Goal: Information Seeking & Learning: Learn about a topic

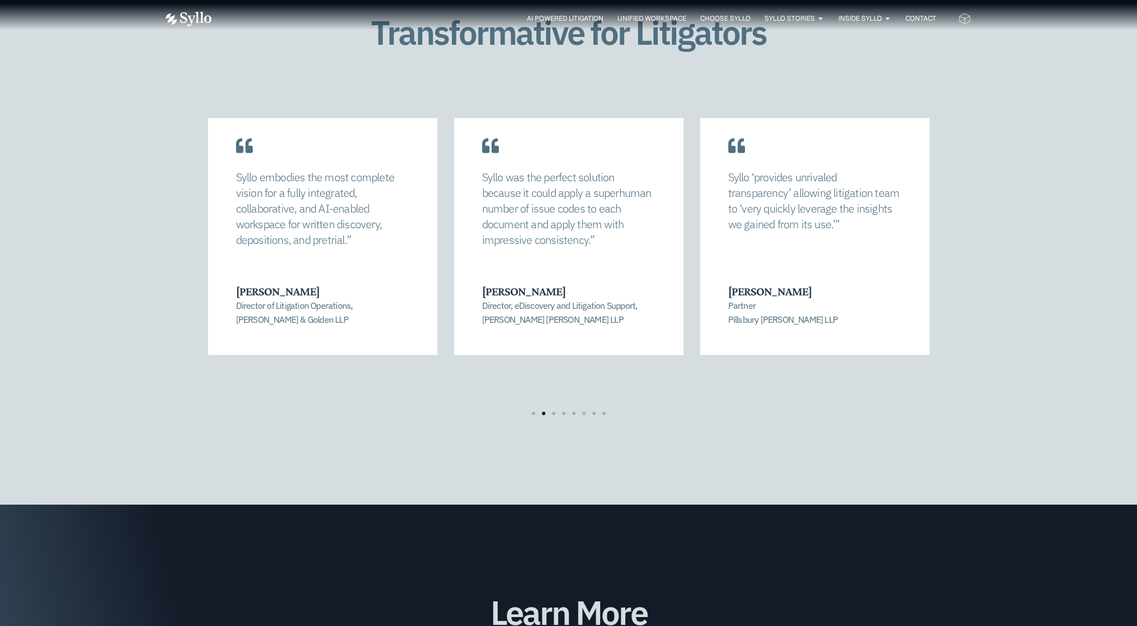
scroll to position [2181, 0]
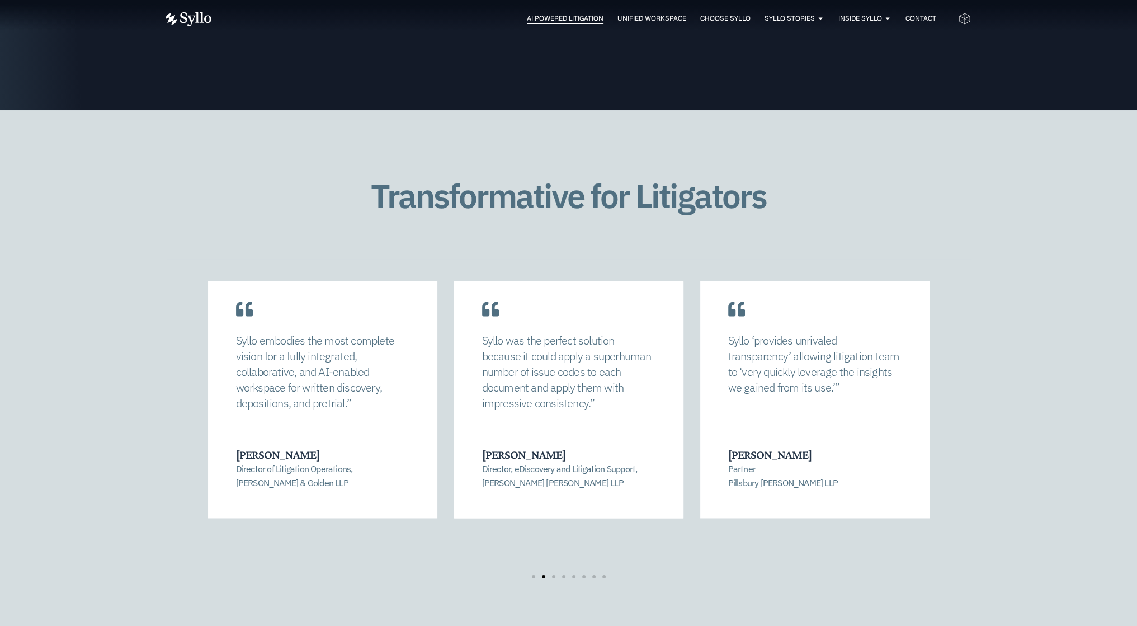
click at [574, 17] on span "AI Powered Litigation" at bounding box center [565, 18] width 77 height 10
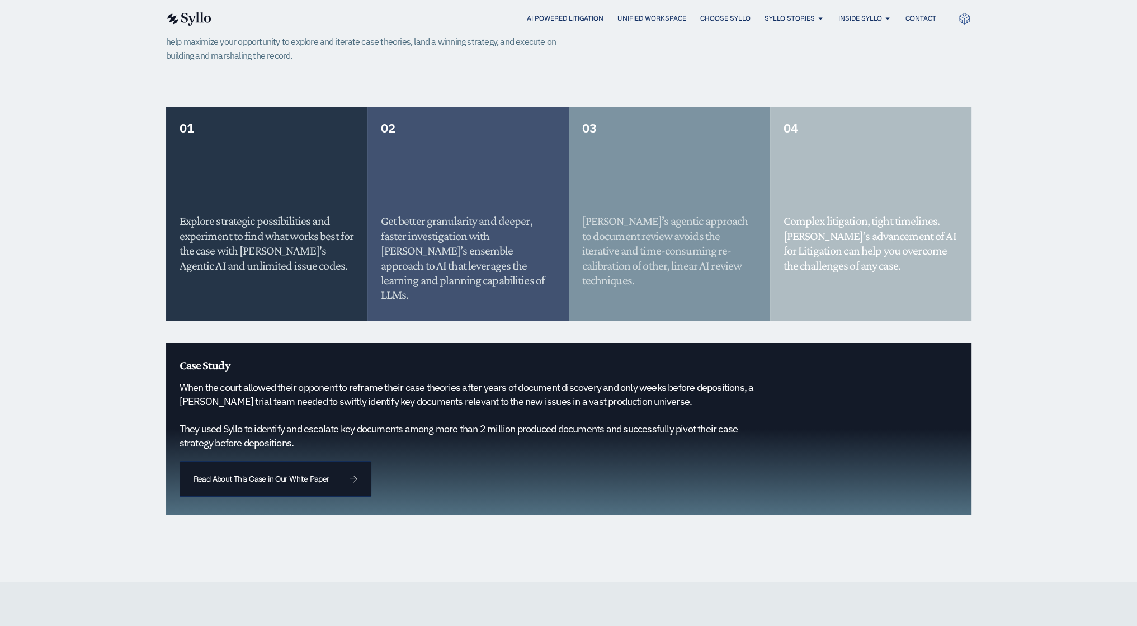
scroll to position [951, 0]
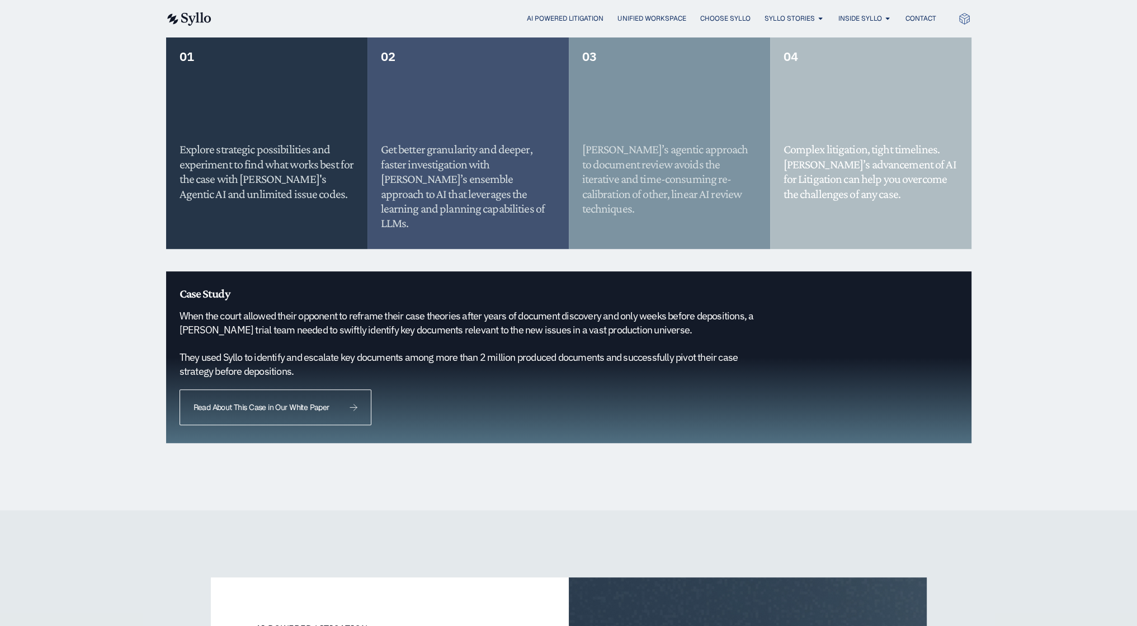
click at [310, 403] on span "Read About This Case in Our White Paper" at bounding box center [261, 407] width 136 height 8
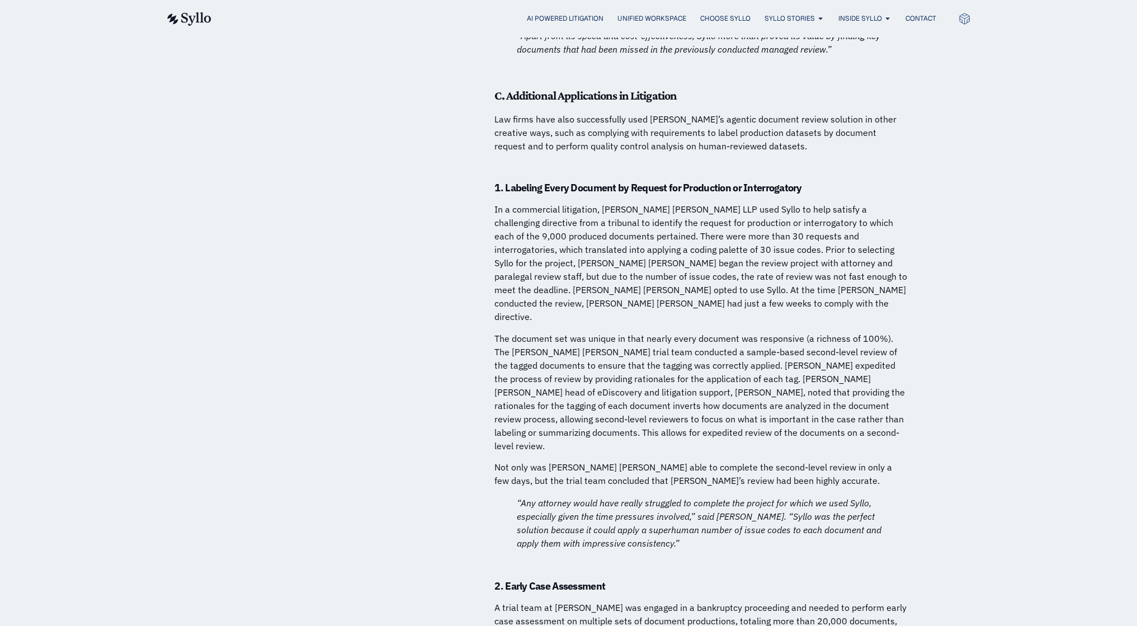
scroll to position [6654, 0]
